Goal: Consume media (video, audio)

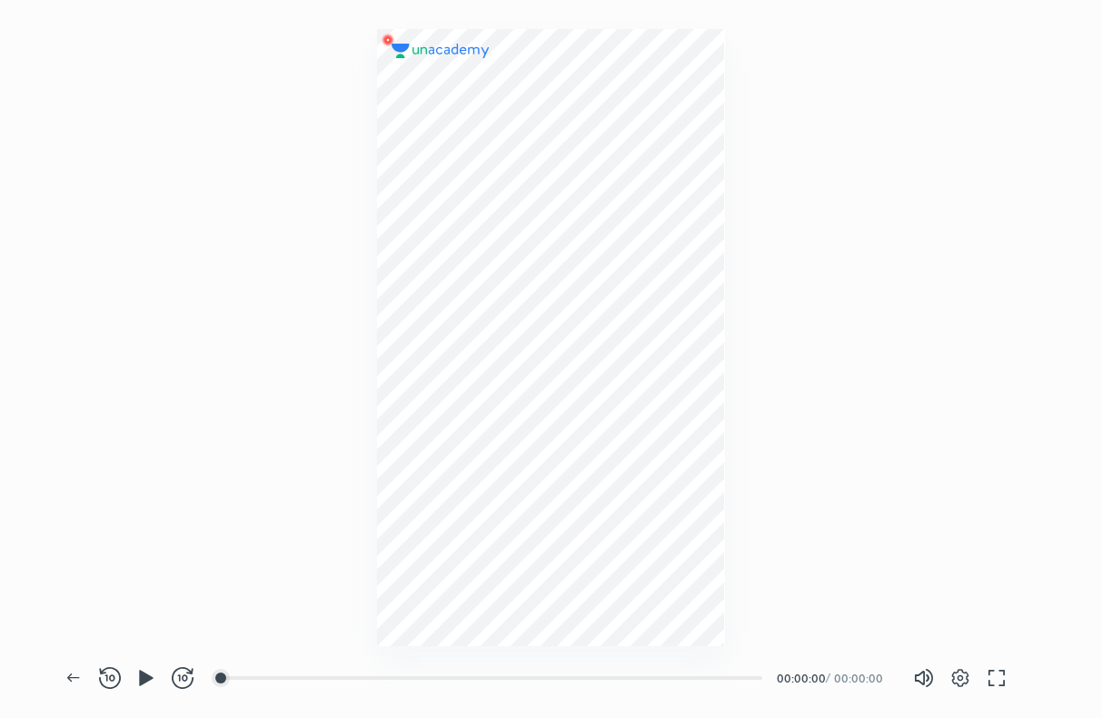
scroll to position [718, 1102]
click at [275, 678] on div at bounding box center [273, 678] width 15 height 15
click at [390, 682] on div at bounding box center [387, 678] width 15 height 15
click at [523, 683] on div at bounding box center [521, 678] width 15 height 15
click at [586, 671] on div at bounding box center [584, 678] width 15 height 15
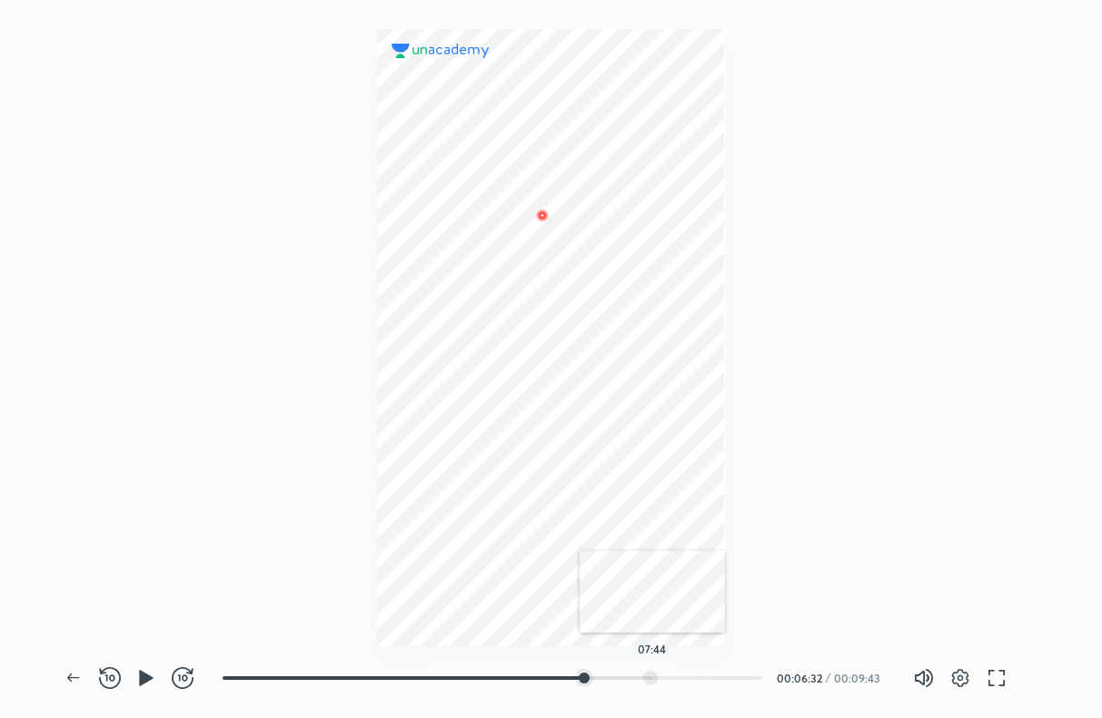
click at [653, 672] on div at bounding box center [650, 678] width 15 height 15
click at [674, 673] on div at bounding box center [670, 678] width 15 height 15
click at [704, 673] on div at bounding box center [700, 678] width 15 height 15
click at [729, 673] on div at bounding box center [725, 678] width 15 height 15
click at [750, 674] on div at bounding box center [742, 678] width 15 height 15
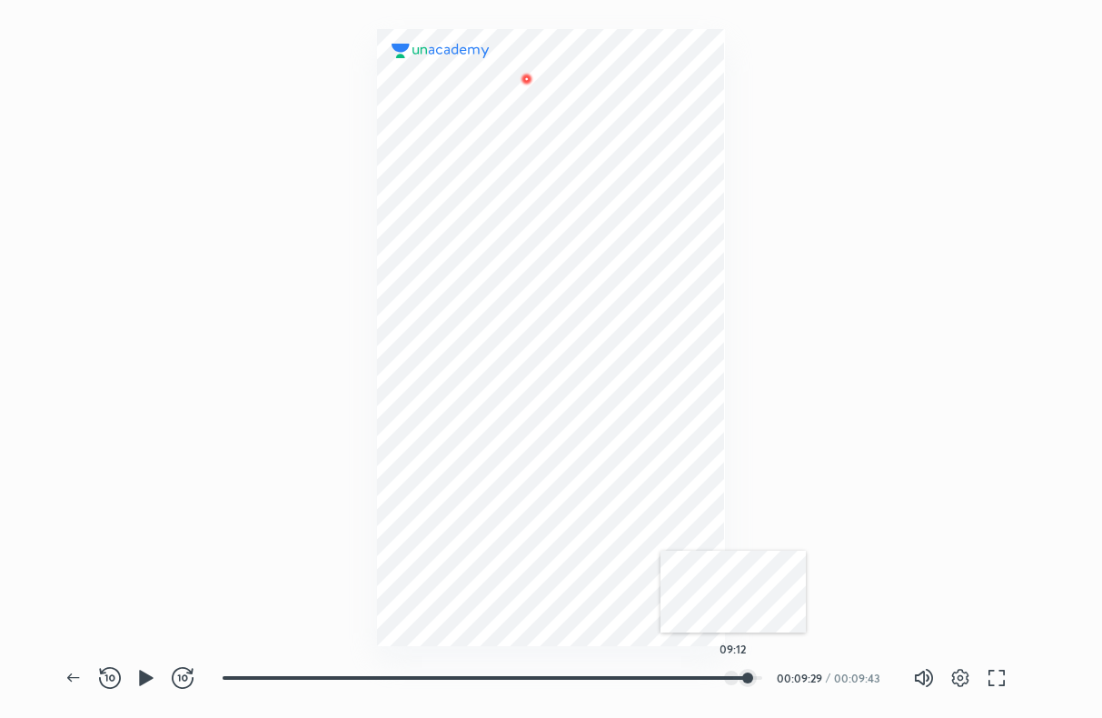
click at [733, 672] on div at bounding box center [731, 678] width 15 height 15
drag, startPoint x: 716, startPoint y: 673, endPoint x: 700, endPoint y: 676, distance: 16.8
click at [715, 673] on div at bounding box center [715, 678] width 15 height 15
click at [694, 678] on div at bounding box center [698, 678] width 15 height 15
drag, startPoint x: 674, startPoint y: 683, endPoint x: 658, endPoint y: 688, distance: 17.0
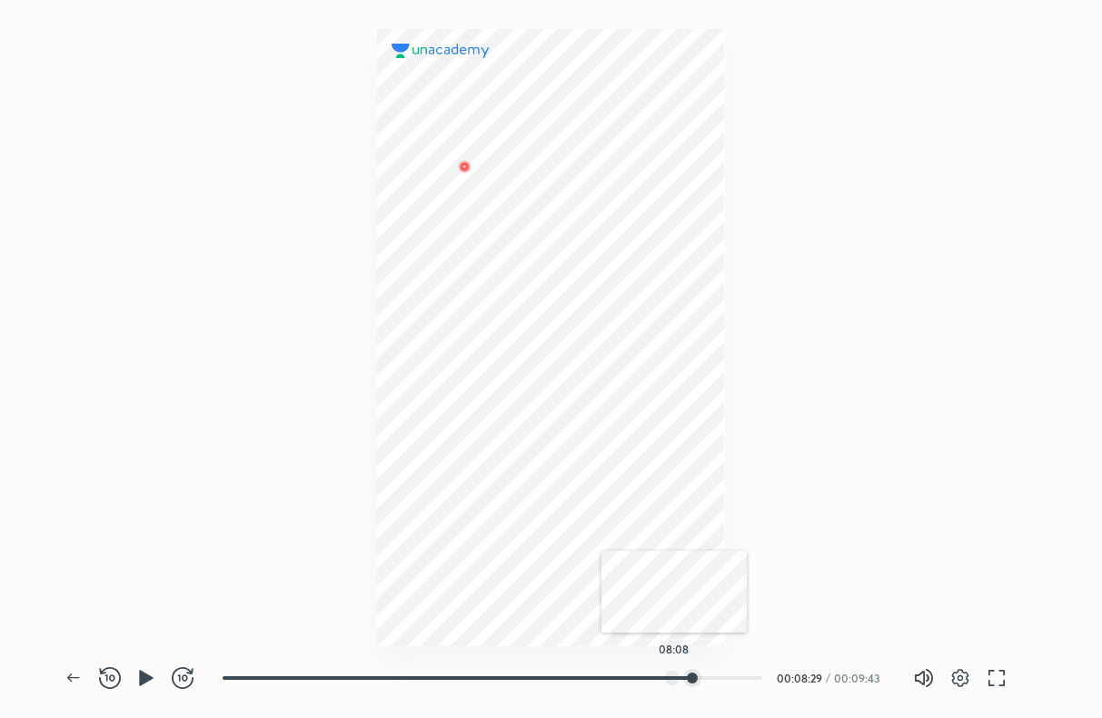
click at [673, 683] on div at bounding box center [672, 678] width 15 height 15
click at [656, 688] on div "07:56" at bounding box center [500, 678] width 554 height 22
click at [635, 685] on div "07:25" at bounding box center [493, 678] width 540 height 18
click at [618, 682] on div at bounding box center [616, 678] width 15 height 15
